Goal: Check status: Check status

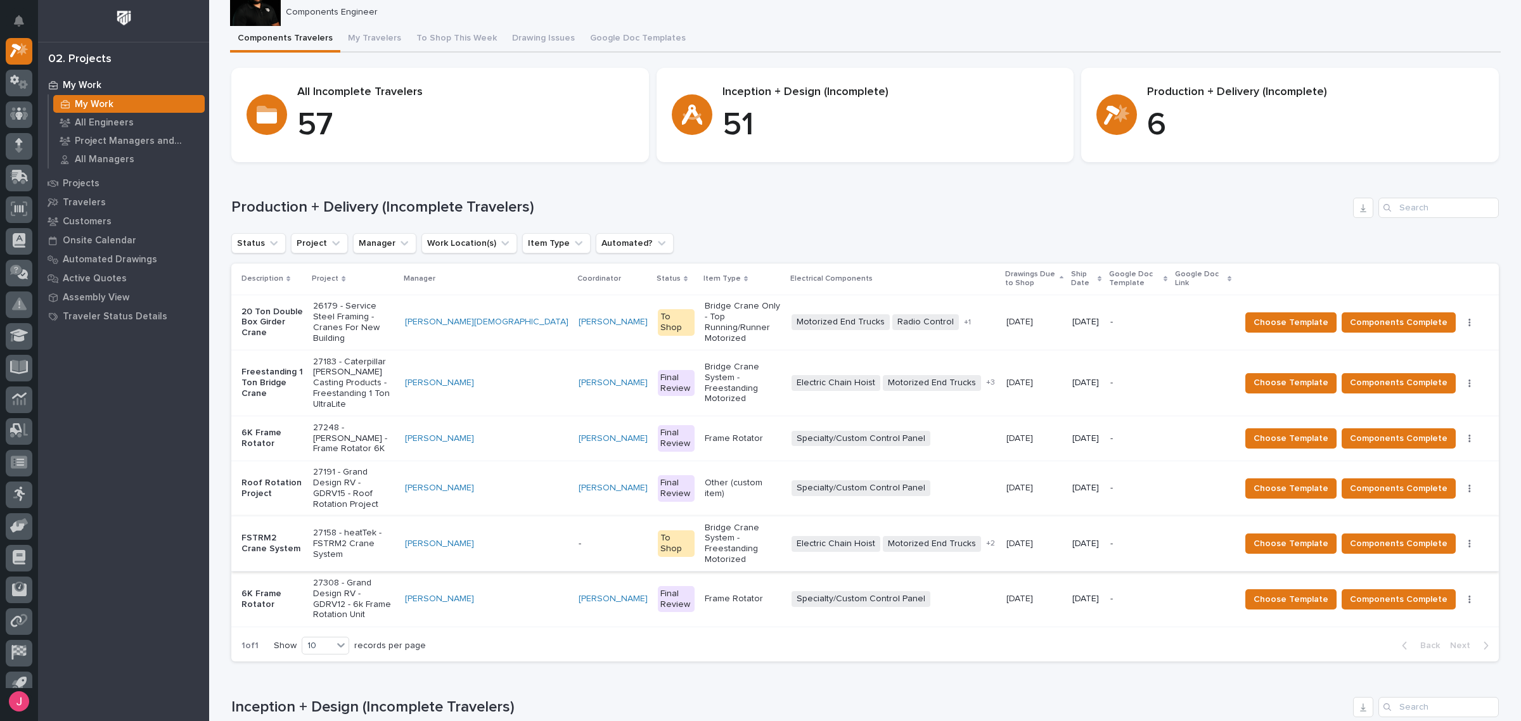
scroll to position [79, 0]
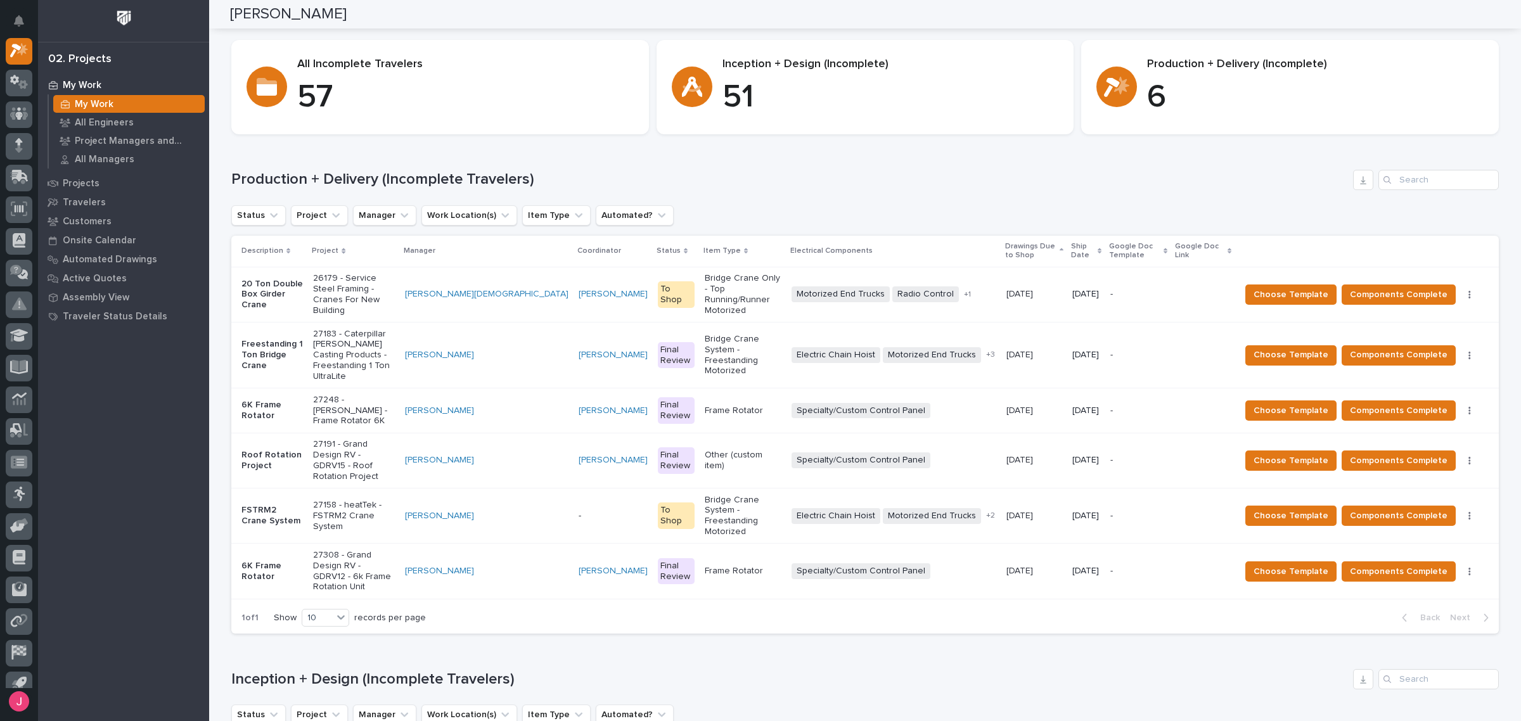
click at [705, 401] on div "Frame Rotator" at bounding box center [743, 411] width 77 height 21
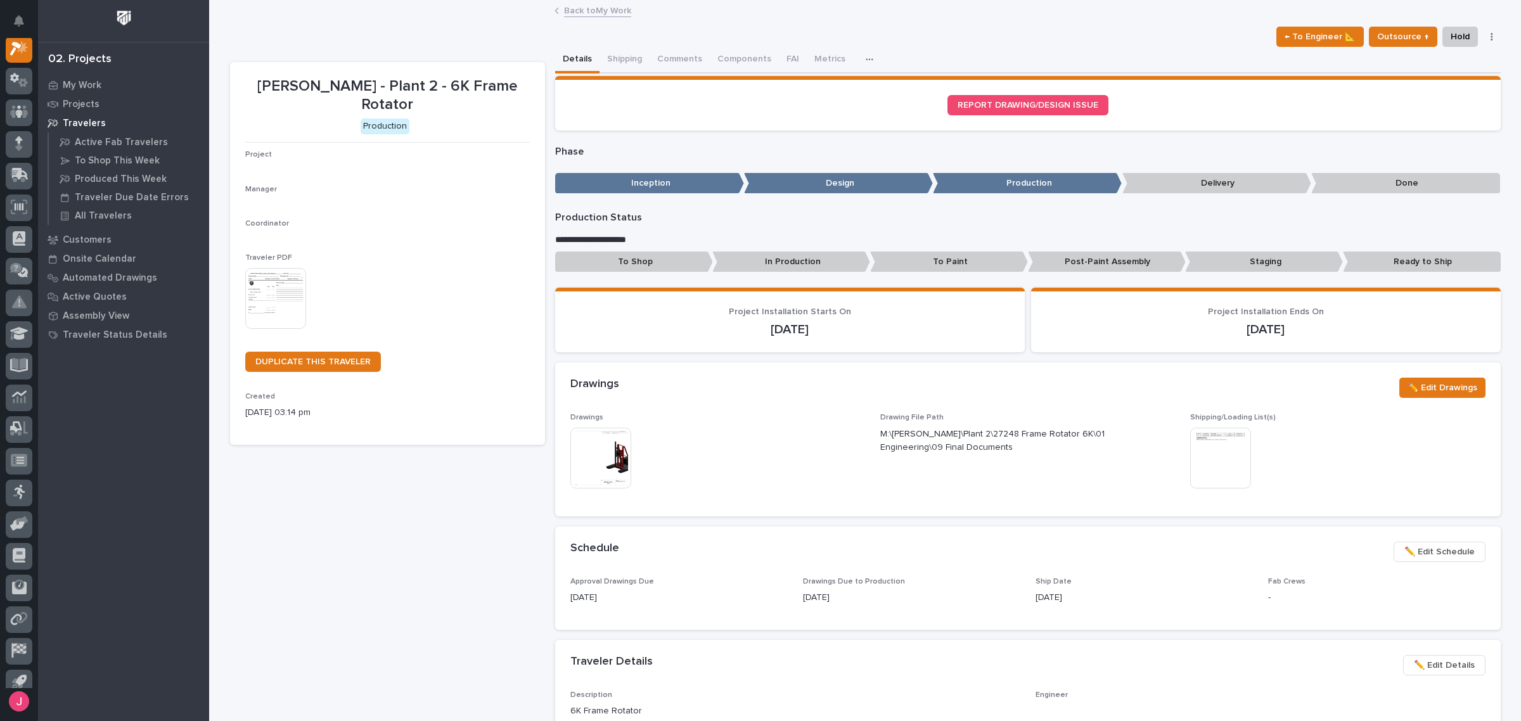
scroll to position [32, 0]
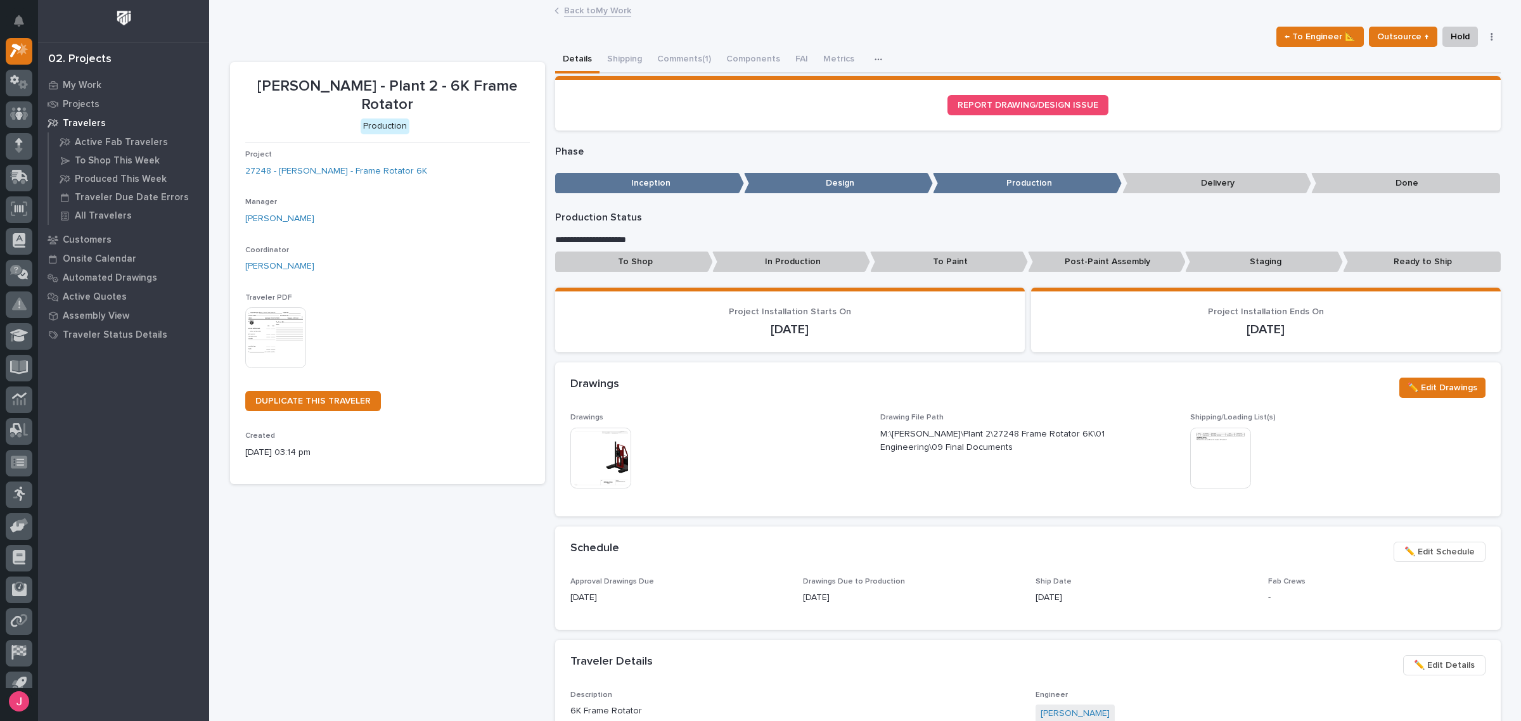
click at [672, 42] on div "← To Engineer 📐 Outsource ↑ Hold Cancel Change Traveler Type Regenerate PDF Gen…" at bounding box center [865, 37] width 1271 height 20
click at [675, 59] on button "Comments (1)" at bounding box center [684, 60] width 69 height 27
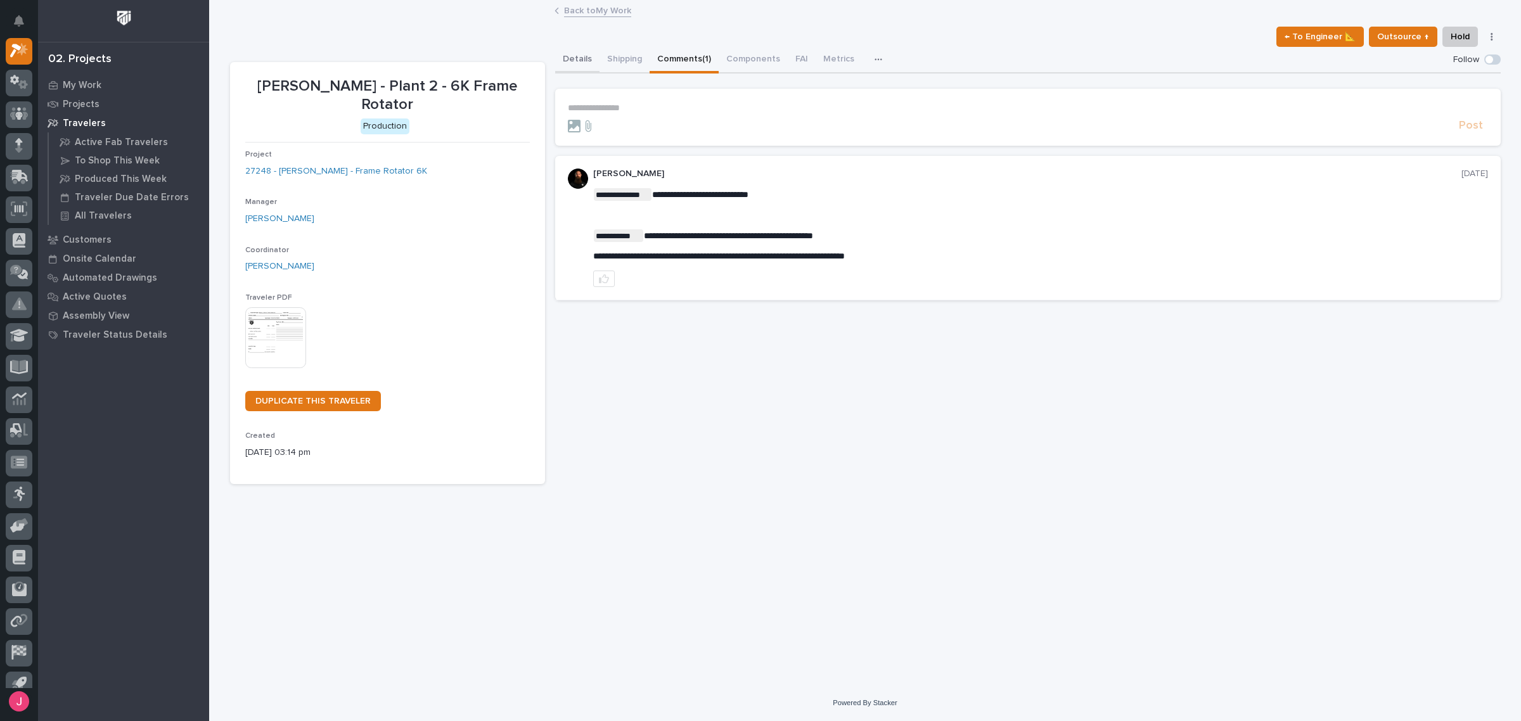
click at [572, 58] on button "Details" at bounding box center [577, 60] width 44 height 27
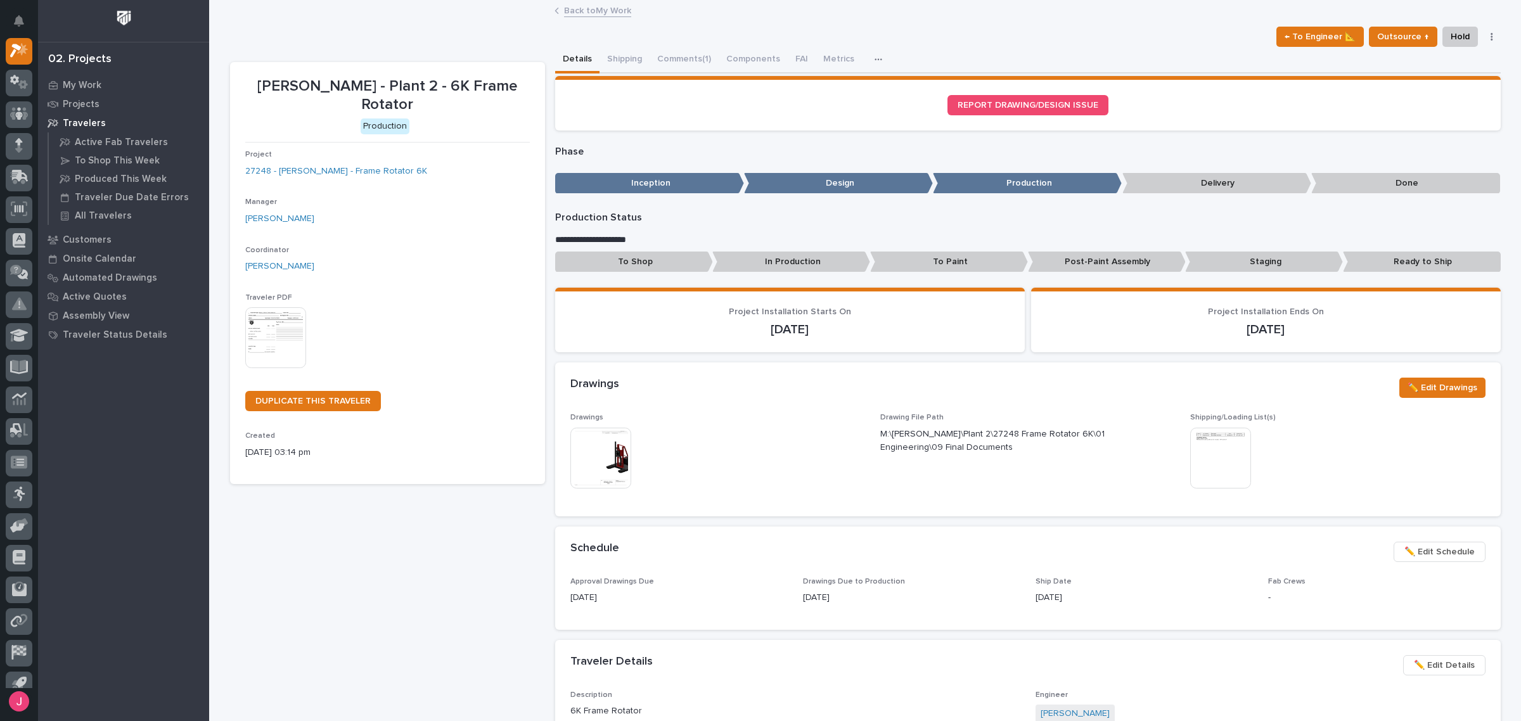
click at [281, 309] on img at bounding box center [275, 337] width 61 height 61
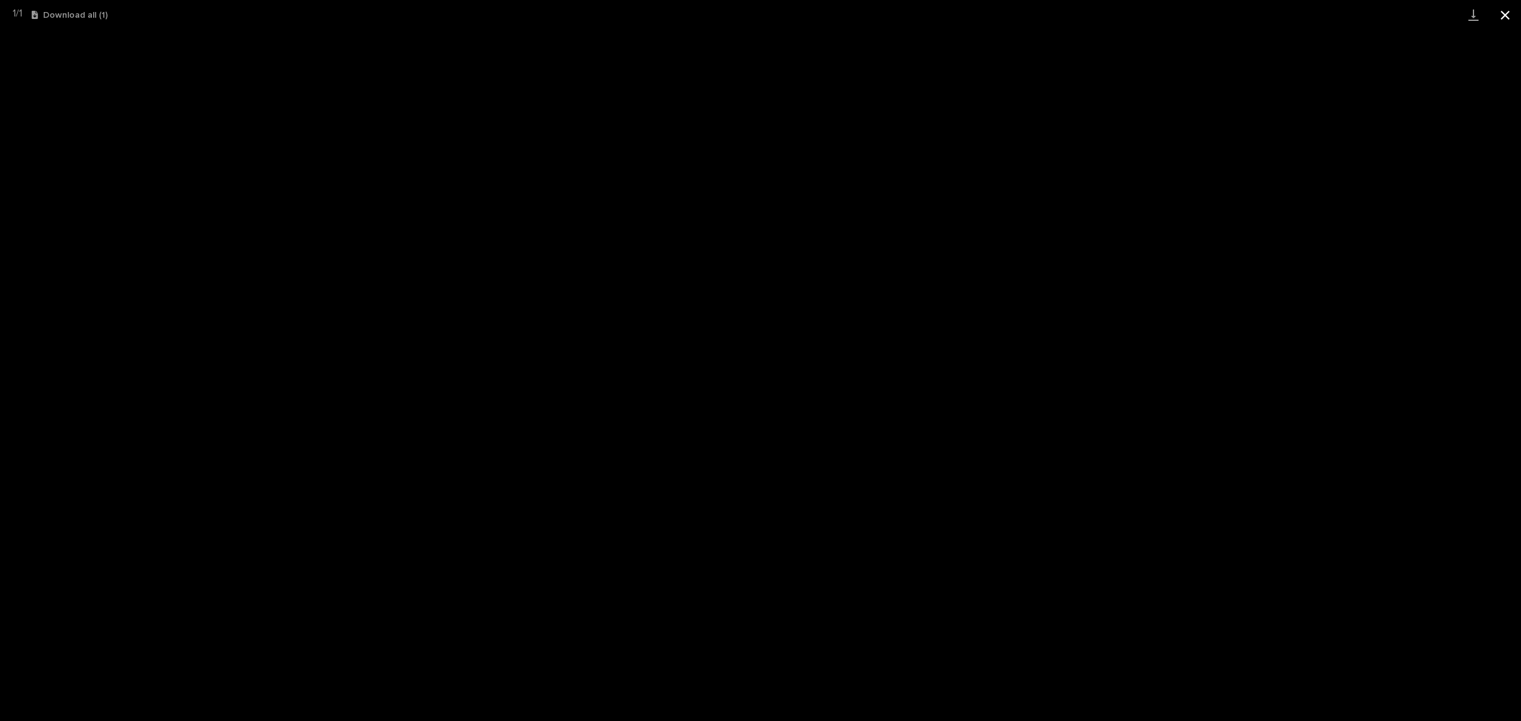
click at [1513, 11] on button "Close gallery" at bounding box center [1505, 15] width 32 height 30
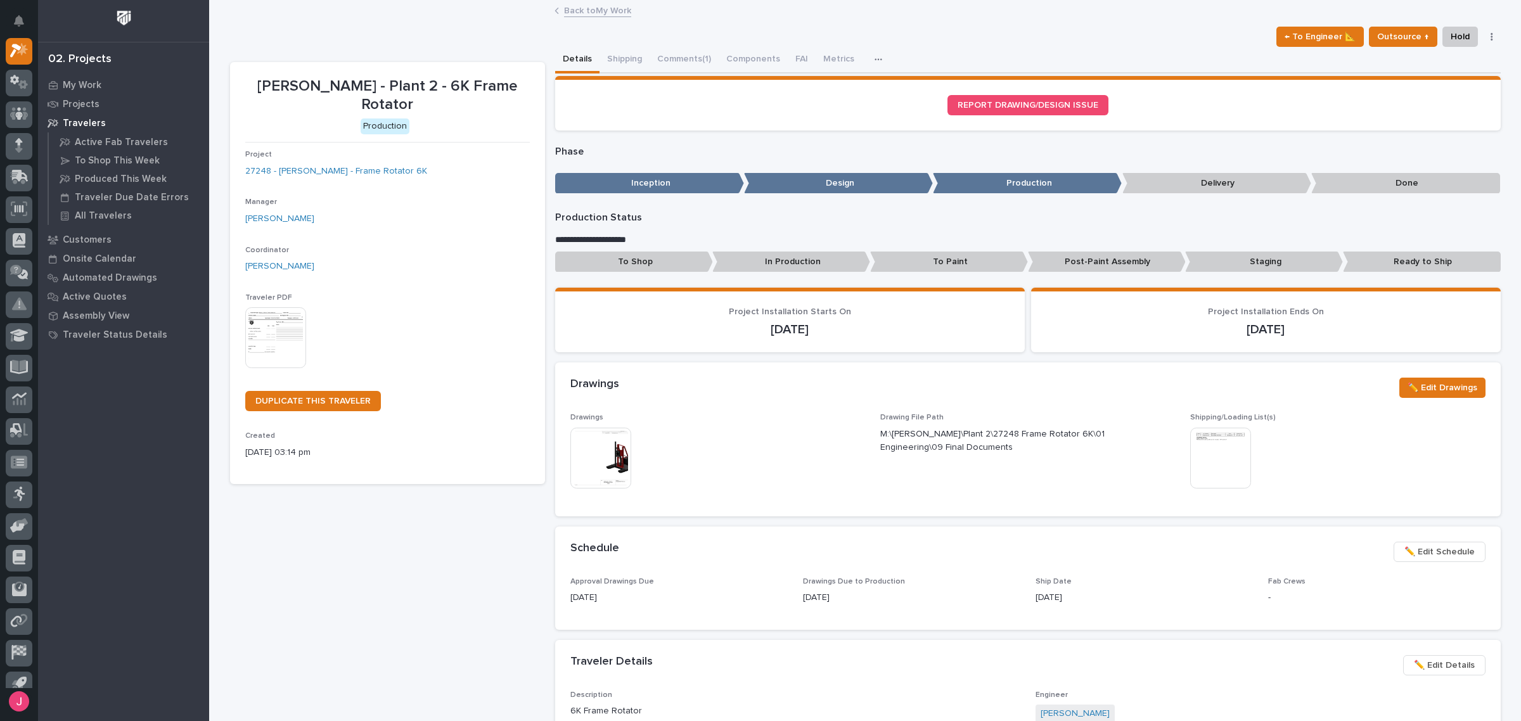
click at [613, 450] on img at bounding box center [600, 458] width 61 height 61
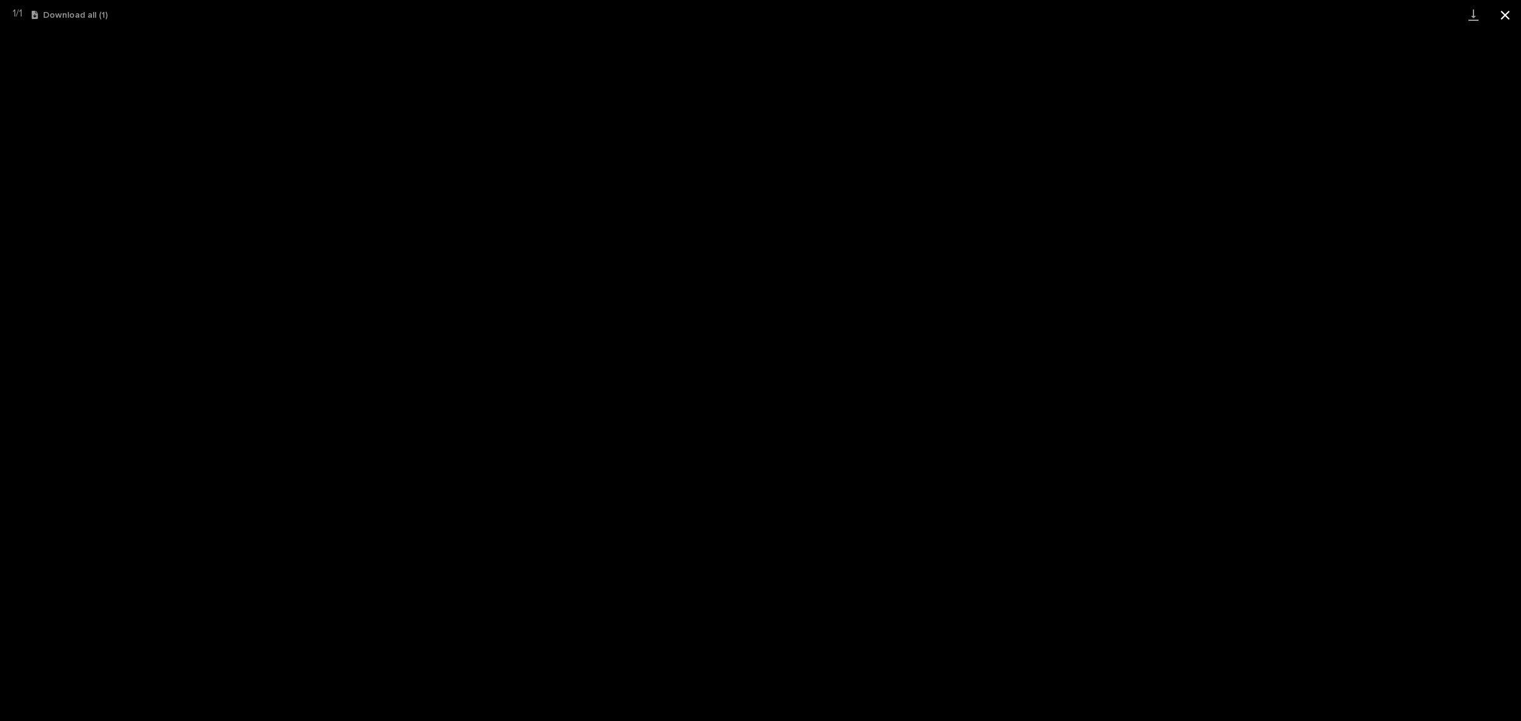
click at [1515, 8] on button "Close gallery" at bounding box center [1505, 15] width 32 height 30
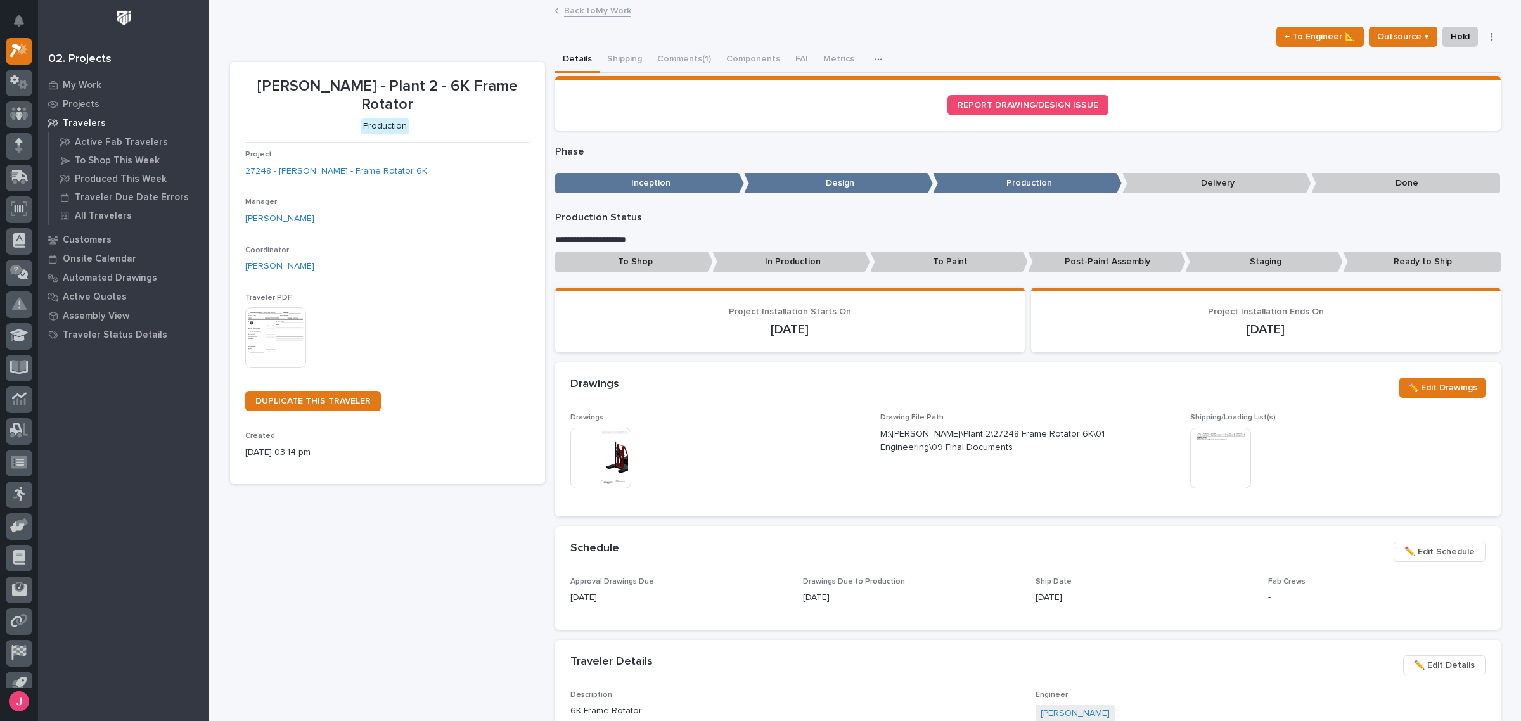
click at [602, 16] on link "Back to My Work" at bounding box center [597, 10] width 67 height 15
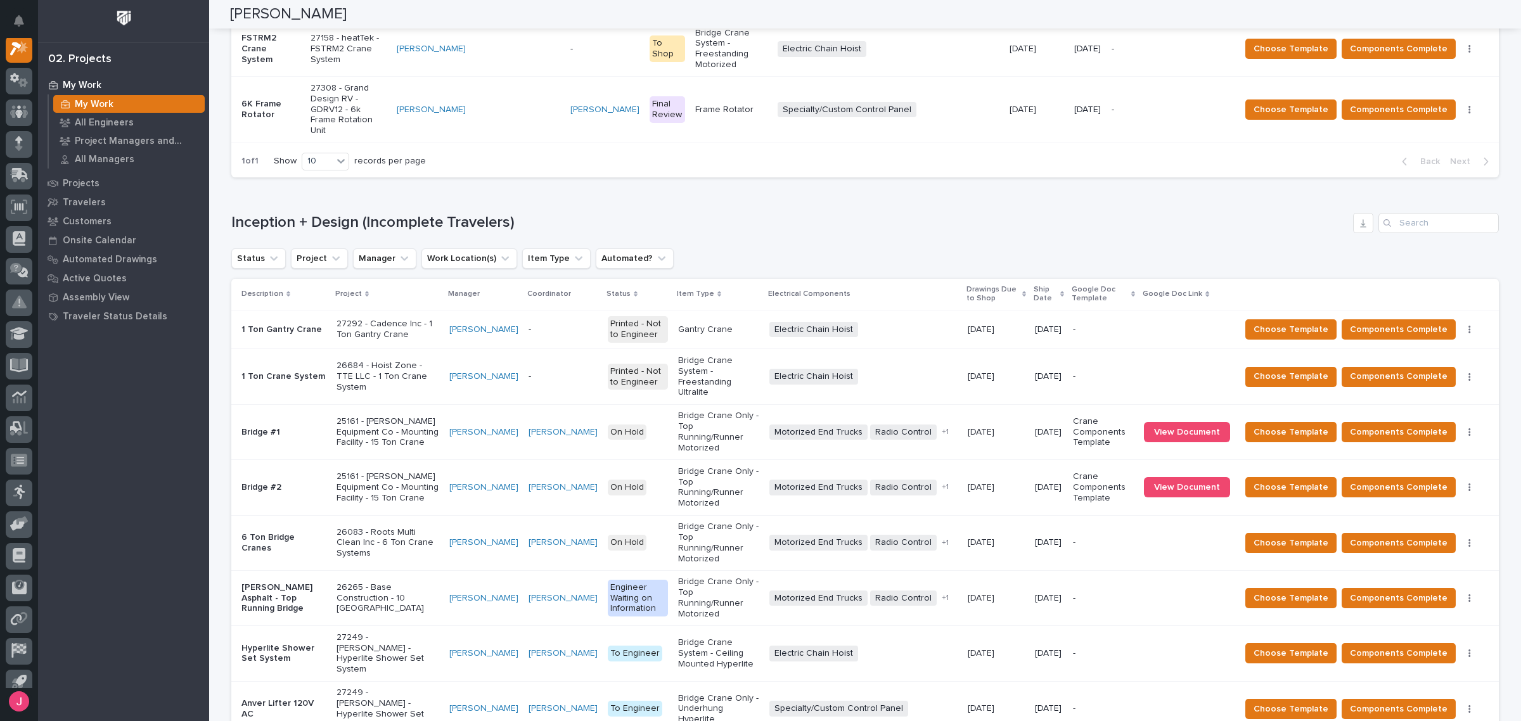
scroll to position [546, 0]
click at [930, 310] on td "Electric Chain Hoist + 0" at bounding box center [863, 329] width 198 height 39
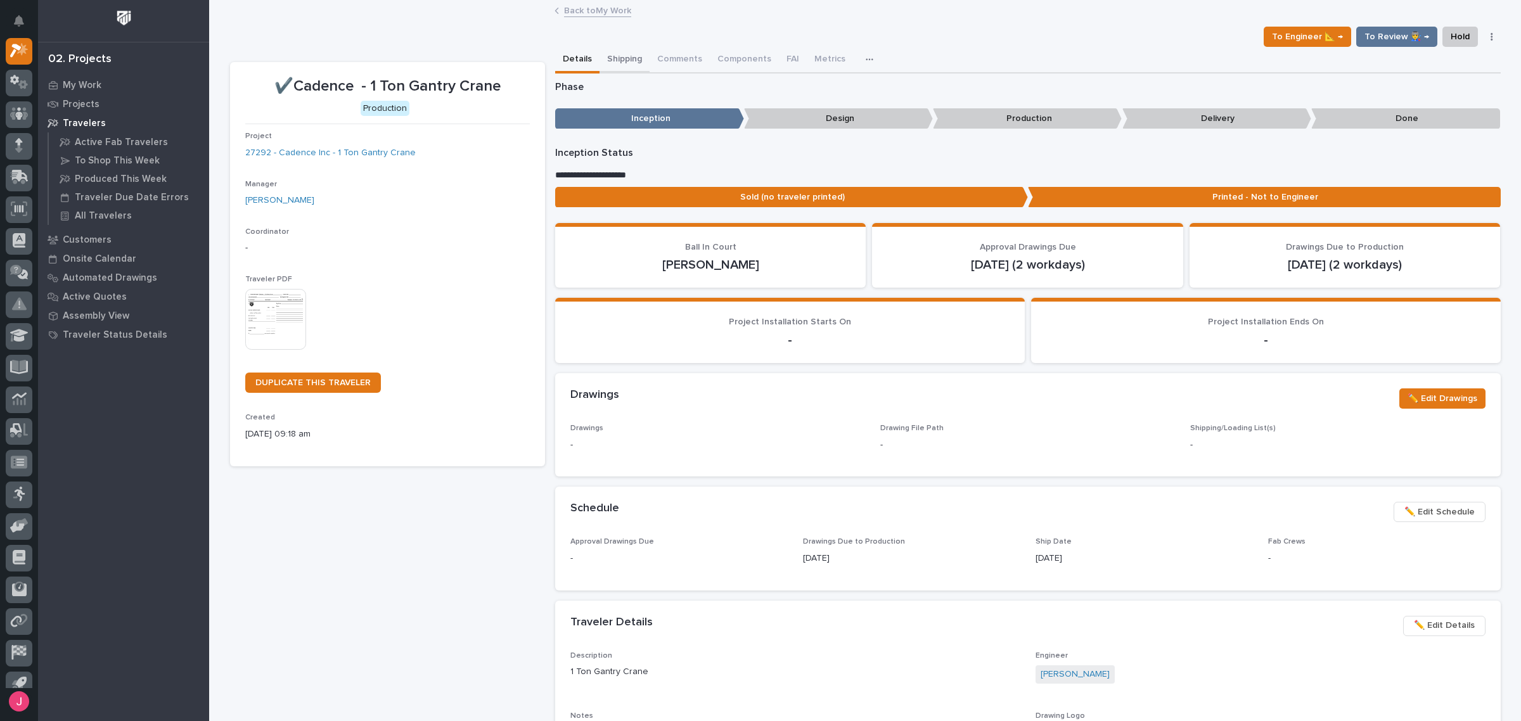
click at [626, 65] on button "Shipping" at bounding box center [625, 60] width 50 height 27
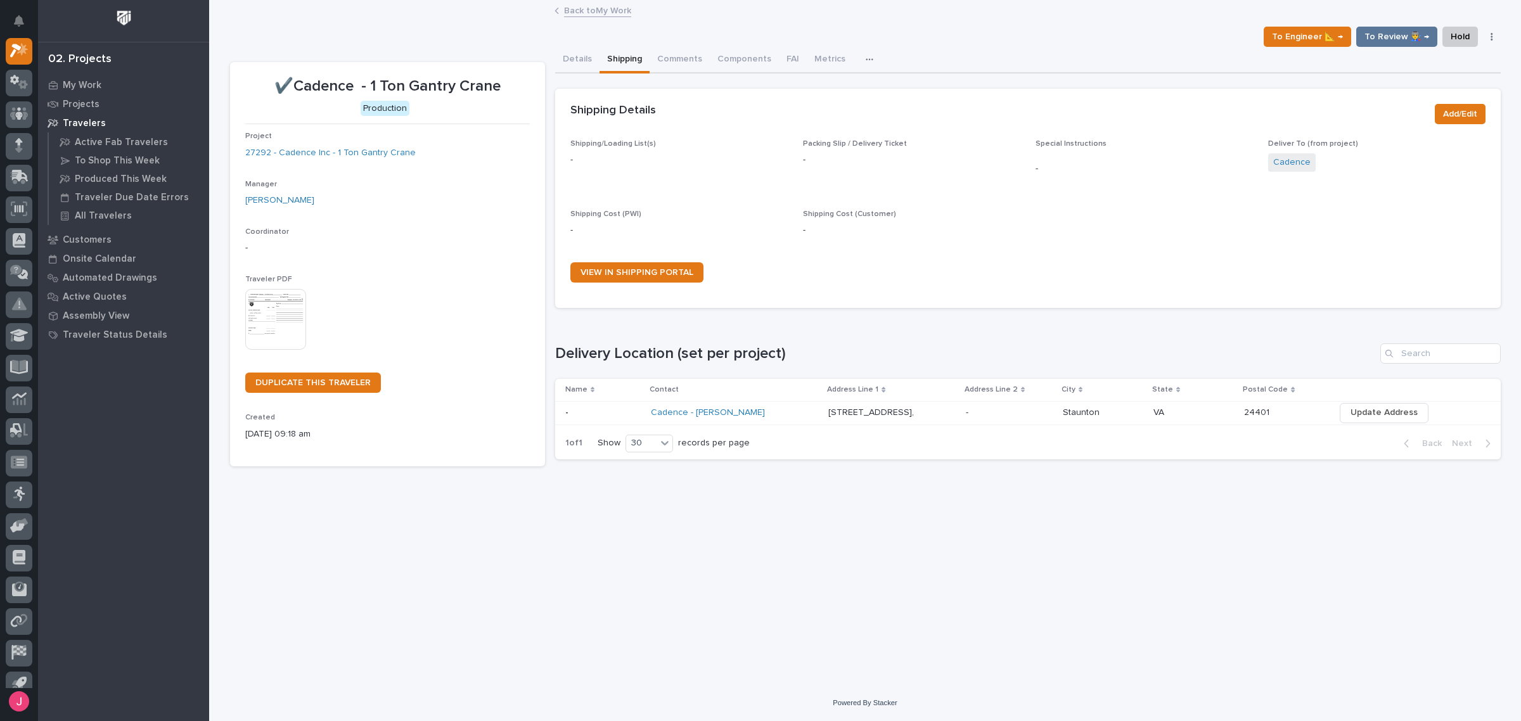
click at [578, 60] on button "Details" at bounding box center [577, 60] width 44 height 27
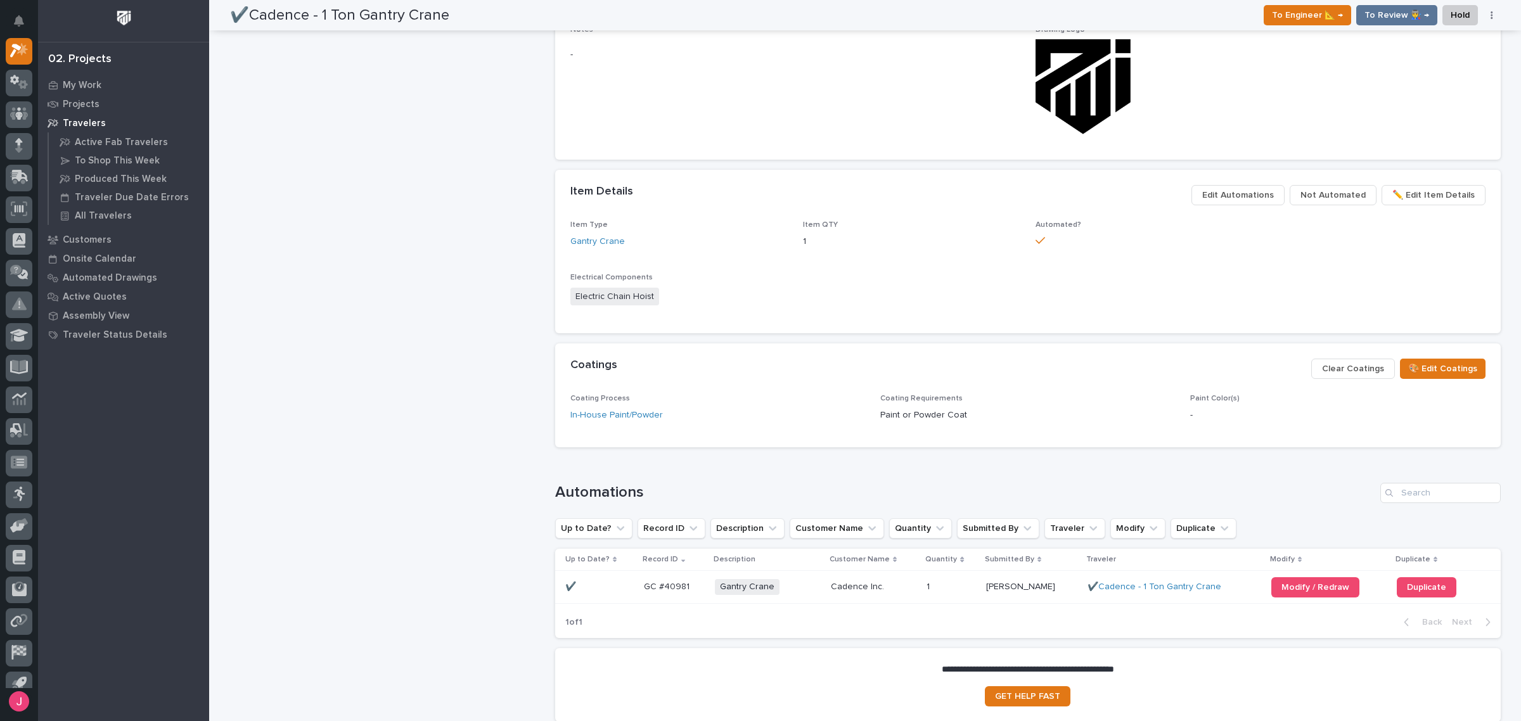
scroll to position [691, 0]
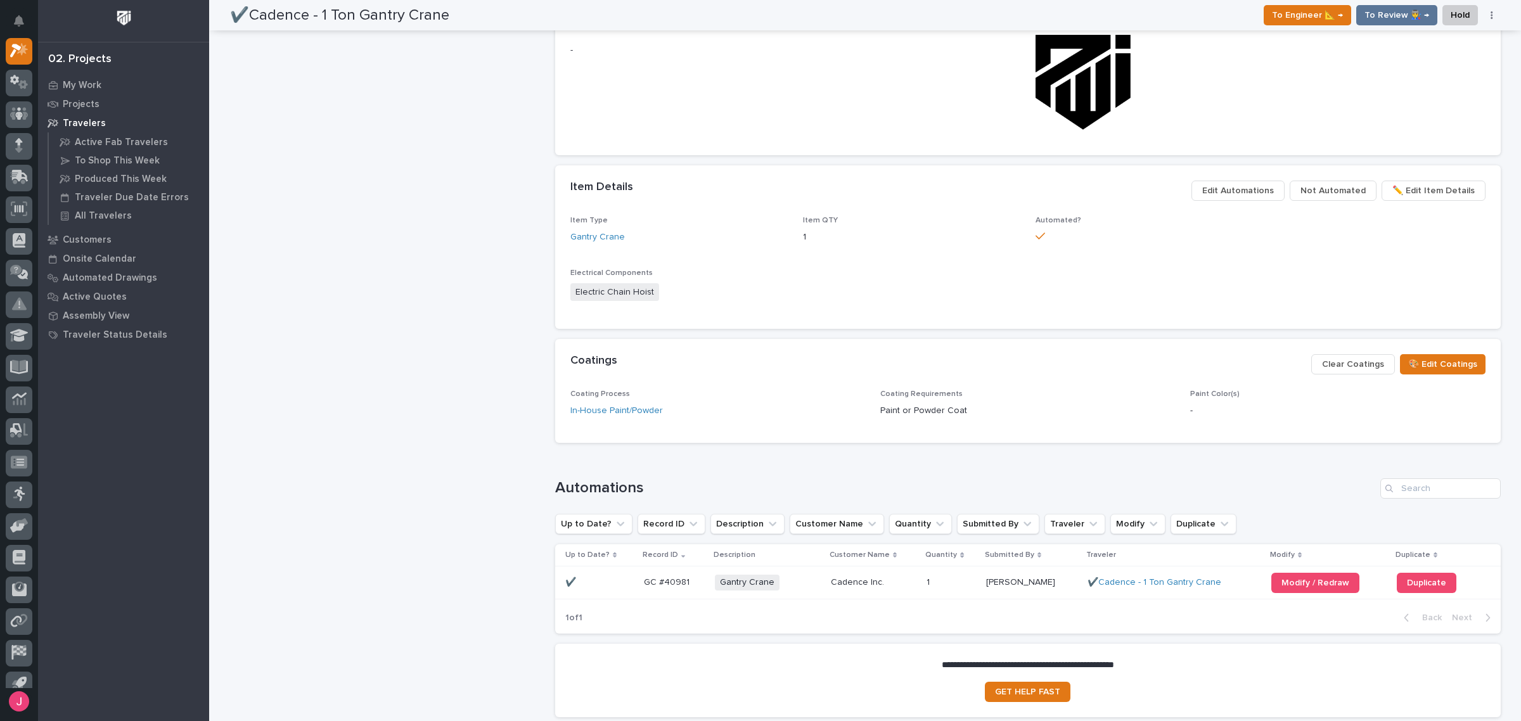
click at [853, 575] on p "Cadence Inc." at bounding box center [859, 581] width 56 height 13
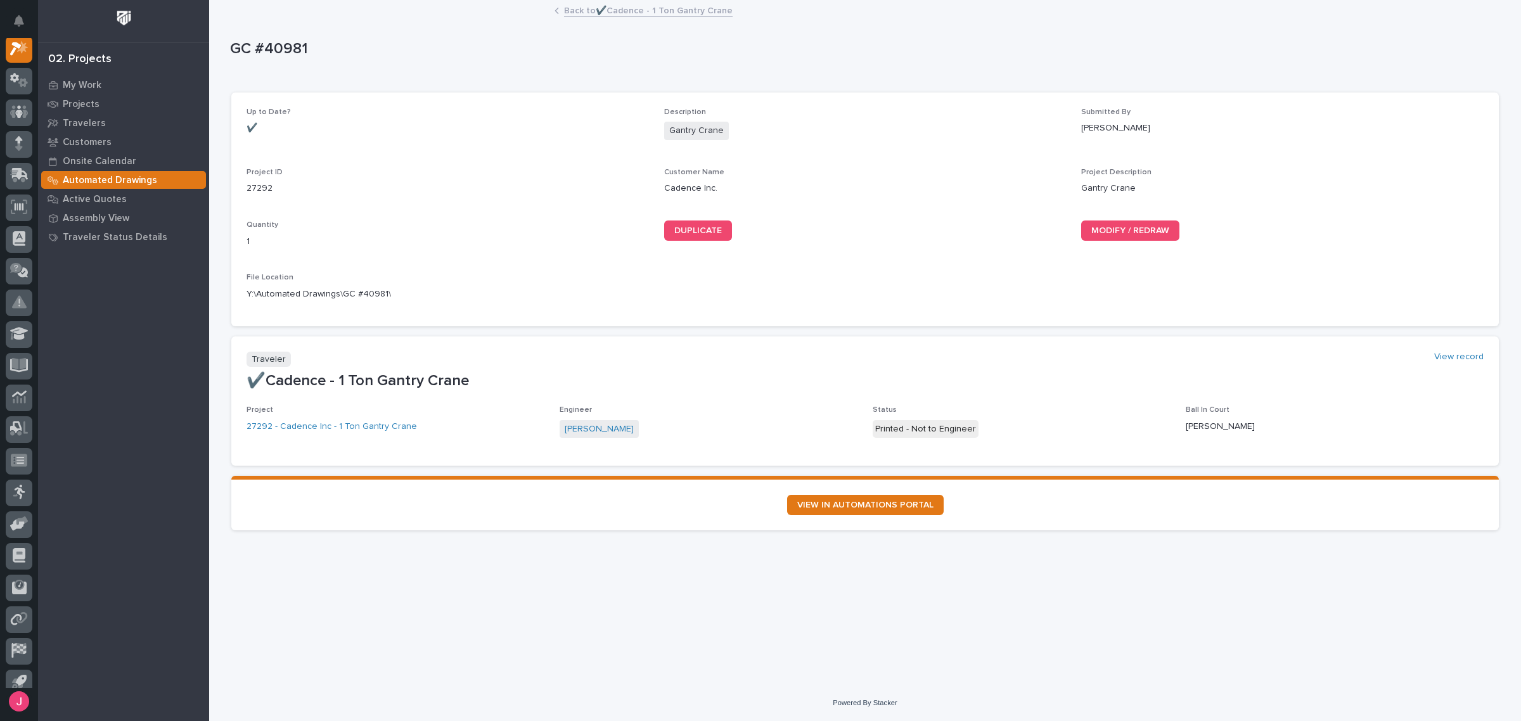
scroll to position [32, 0]
click at [633, 295] on icon "button" at bounding box center [634, 294] width 10 height 10
drag, startPoint x: 961, startPoint y: 508, endPoint x: 980, endPoint y: 501, distance: 20.3
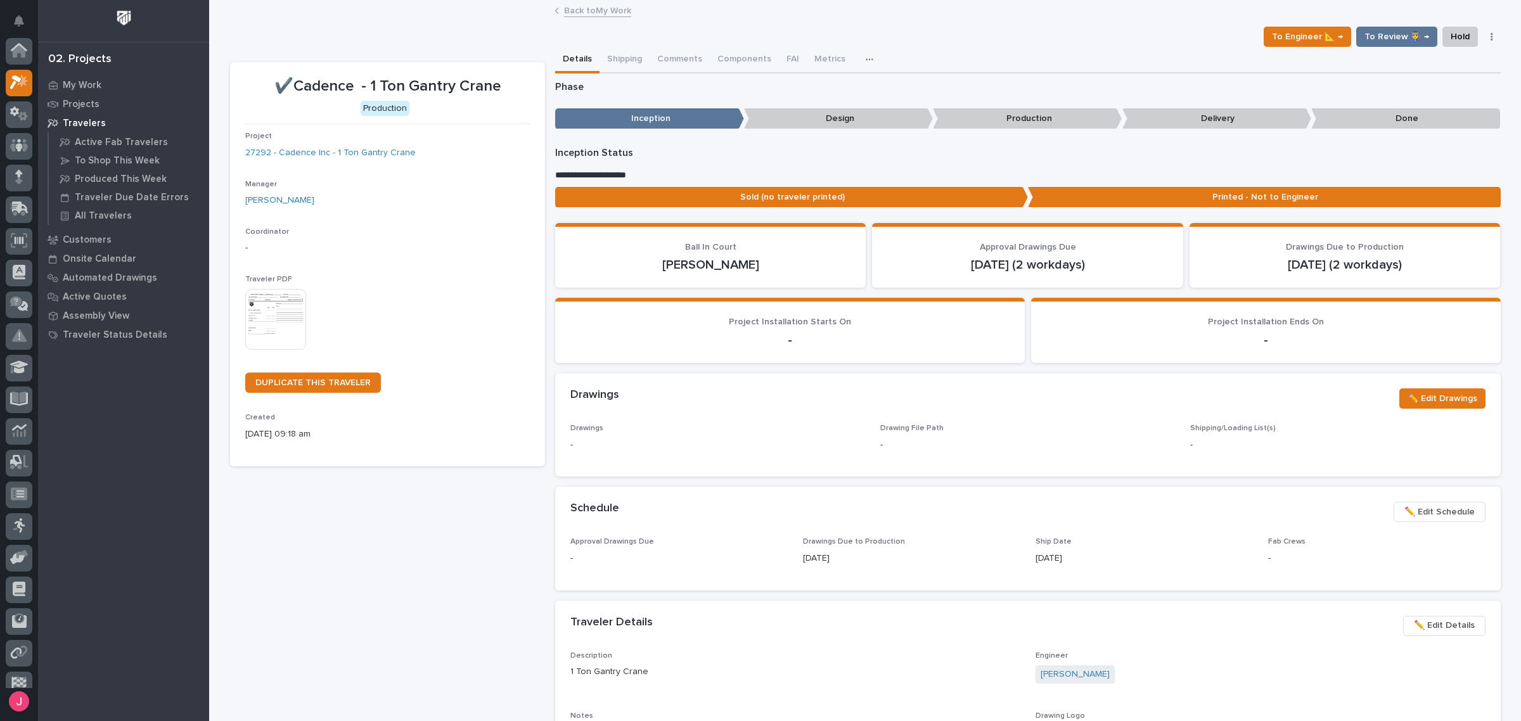
scroll to position [34, 0]
click at [604, 8] on link "Back to My Work" at bounding box center [597, 10] width 67 height 15
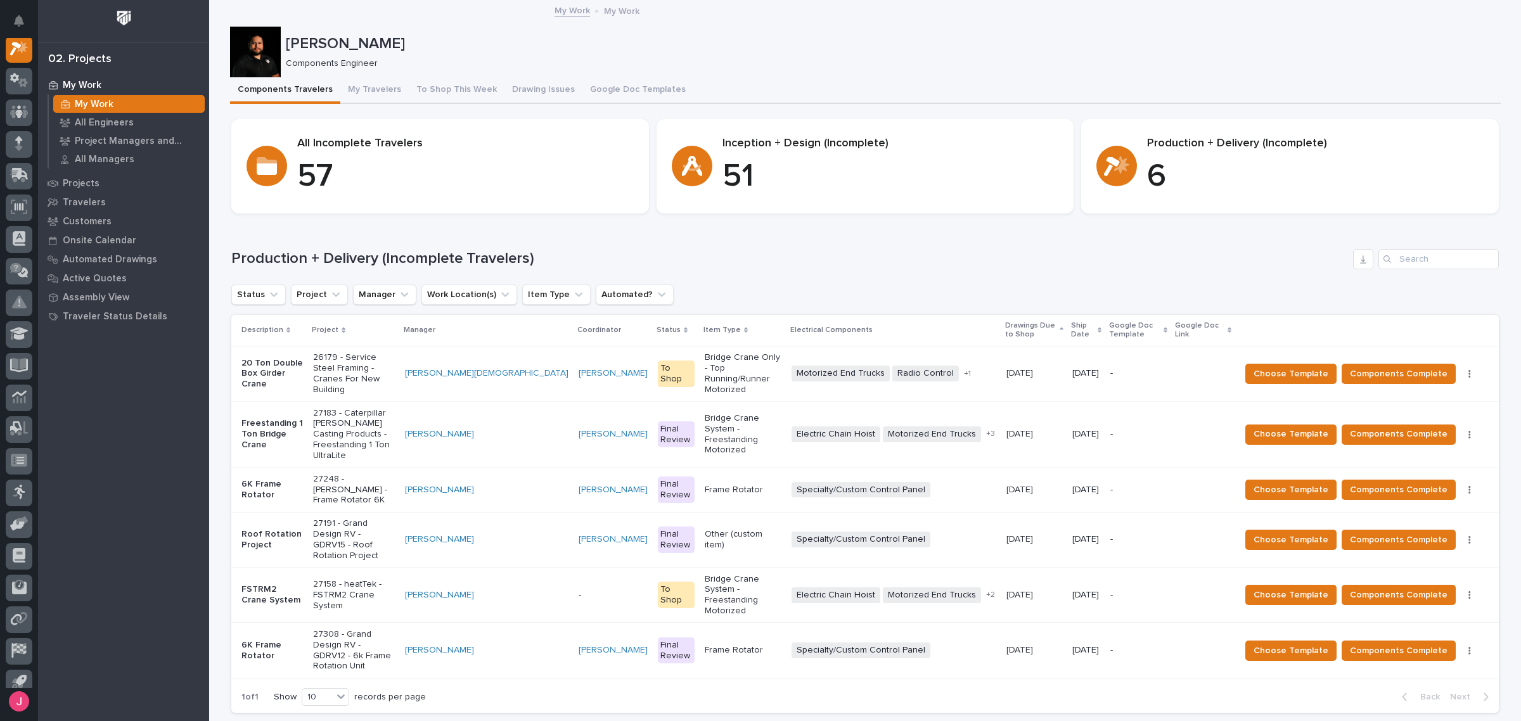
click at [886, 276] on div "Production + Delivery (Incomplete Travelers) Status Project Manager Work Locati…" at bounding box center [865, 481] width 1268 height 464
click at [955, 283] on div "Production + Delivery (Incomplete Travelers) Status Project Manager Work Locati…" at bounding box center [865, 481] width 1268 height 464
click at [961, 267] on div "Production + Delivery (Incomplete Travelers)" at bounding box center [865, 259] width 1268 height 20
click at [963, 263] on h1 "Production + Delivery (Incomplete Travelers)" at bounding box center [789, 259] width 1117 height 18
click at [394, 474] on p "27248 - [PERSON_NAME] - Frame Rotator 6K" at bounding box center [353, 490] width 81 height 32
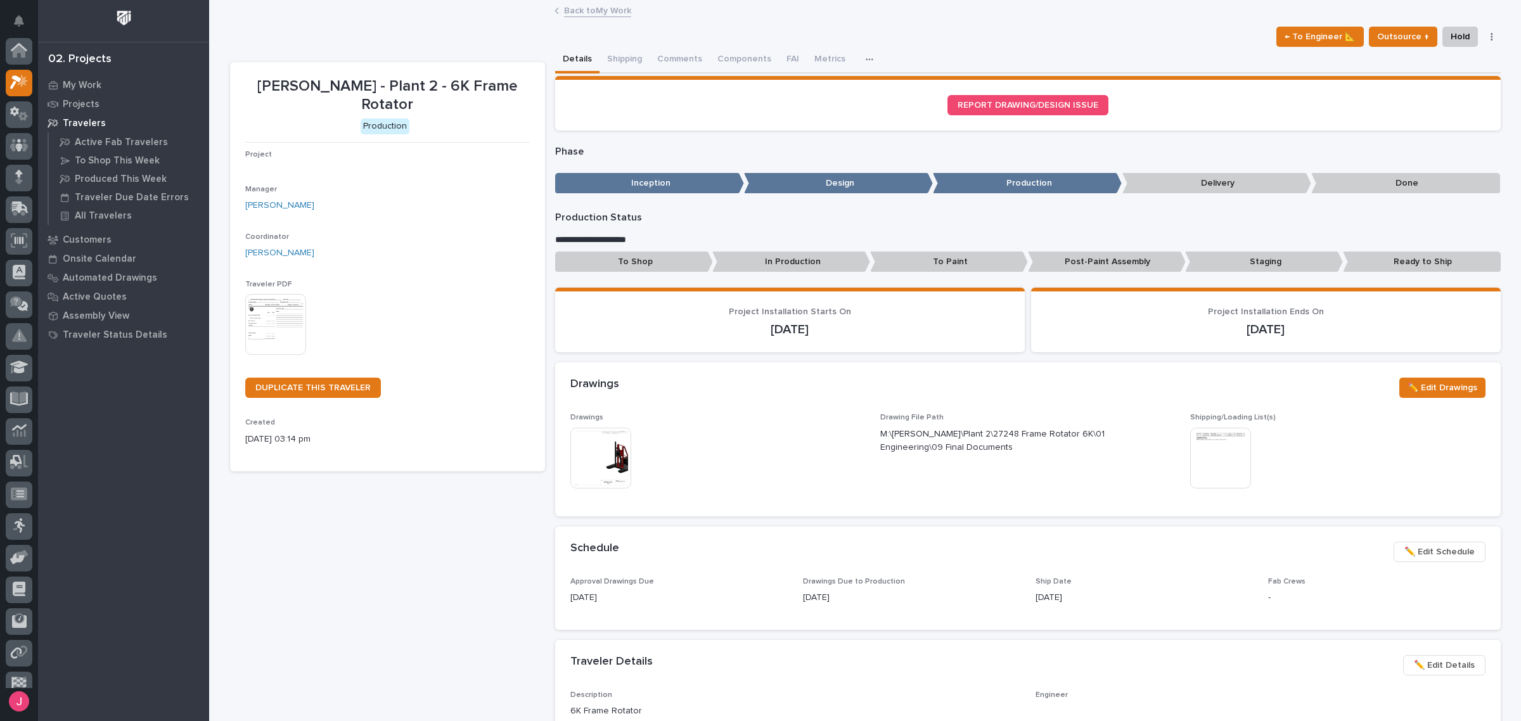
scroll to position [32, 0]
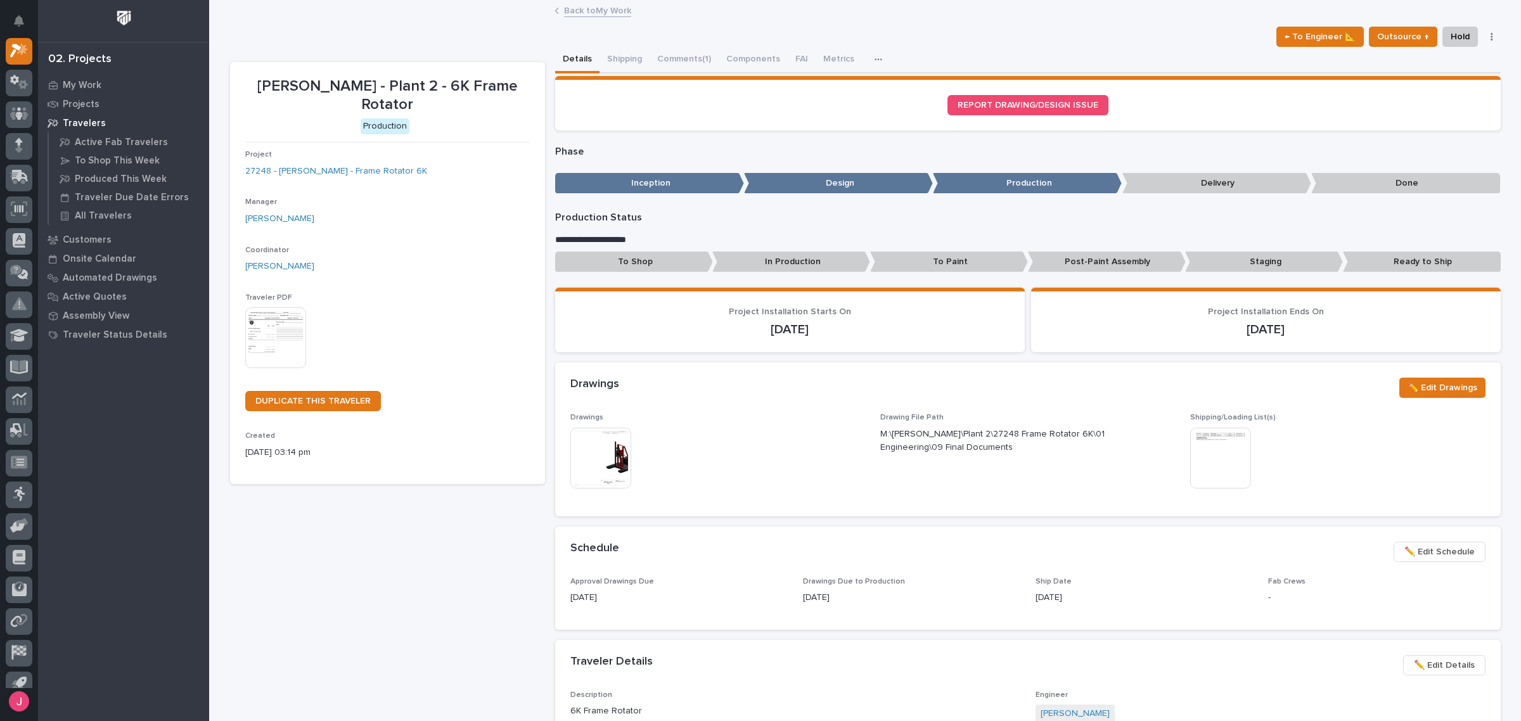
click at [1219, 454] on img at bounding box center [1220, 458] width 61 height 61
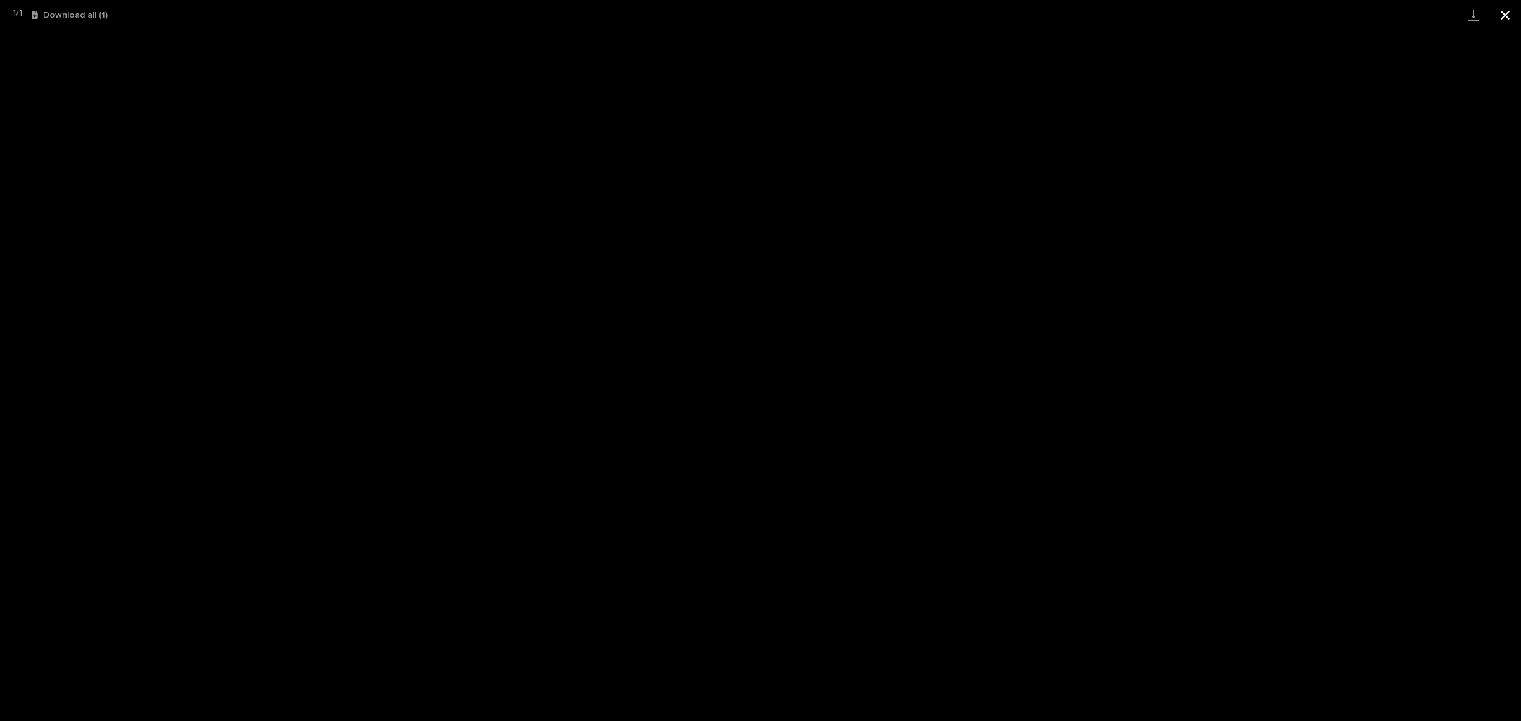
click at [1505, 13] on button "Close gallery" at bounding box center [1505, 15] width 32 height 30
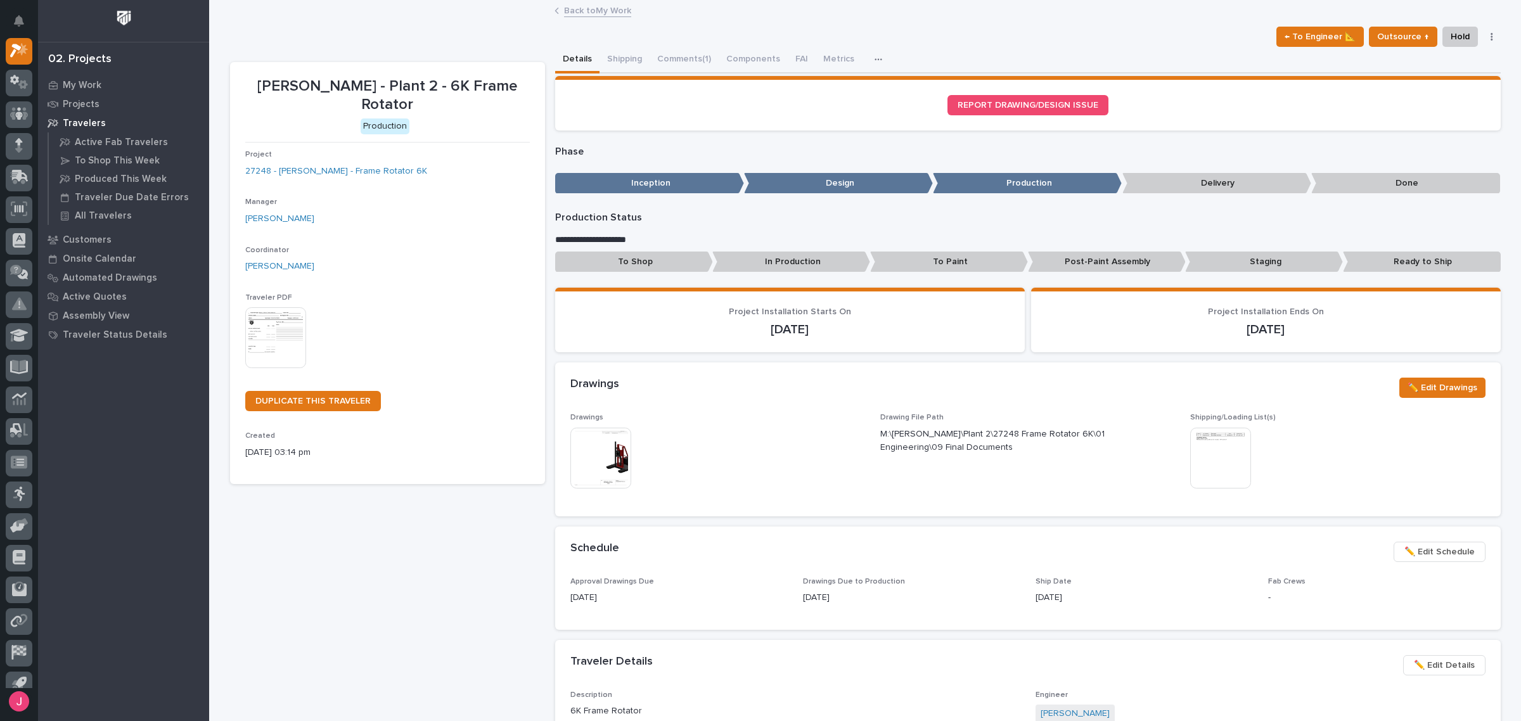
click at [597, 442] on img at bounding box center [600, 458] width 61 height 61
